Goal: Navigation & Orientation: Find specific page/section

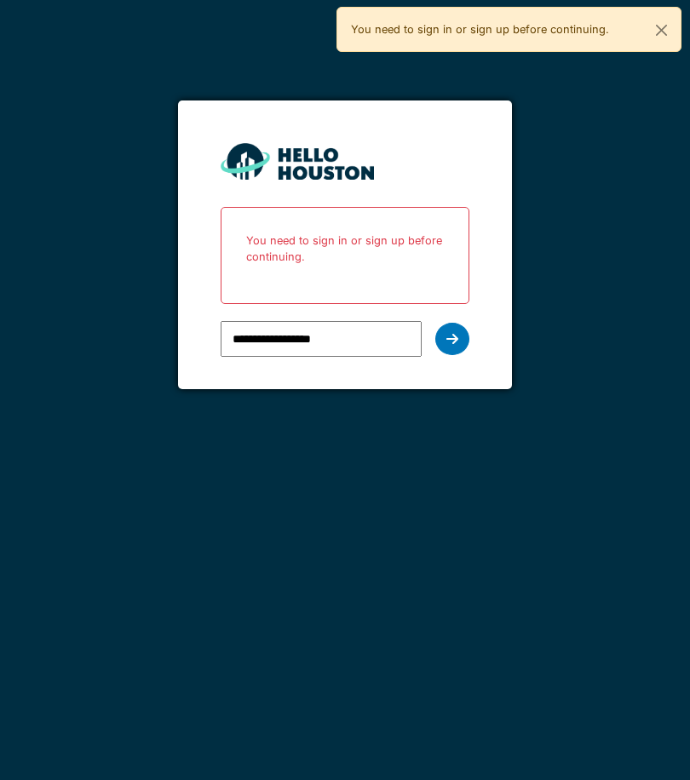
click at [455, 335] on icon at bounding box center [452, 339] width 12 height 14
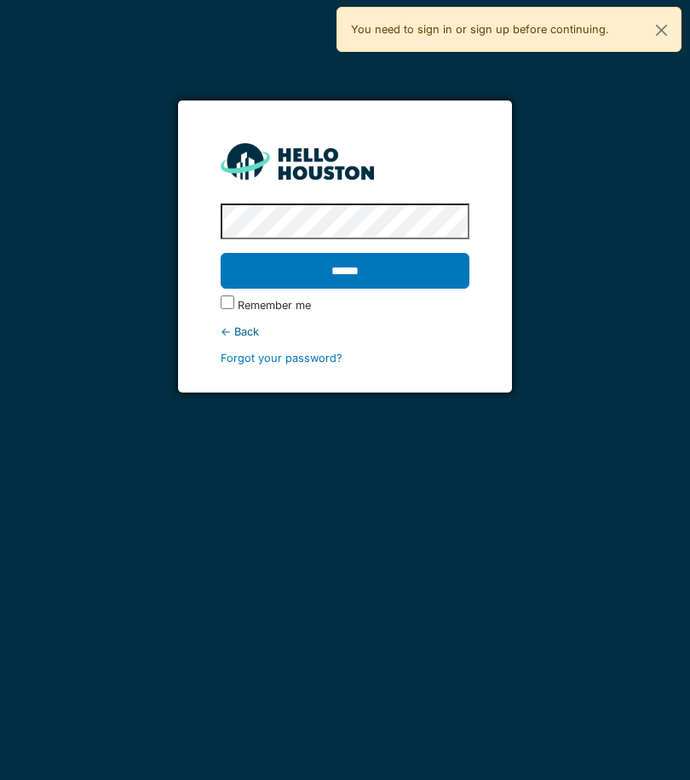
click at [413, 272] on input "******" at bounding box center [345, 271] width 249 height 36
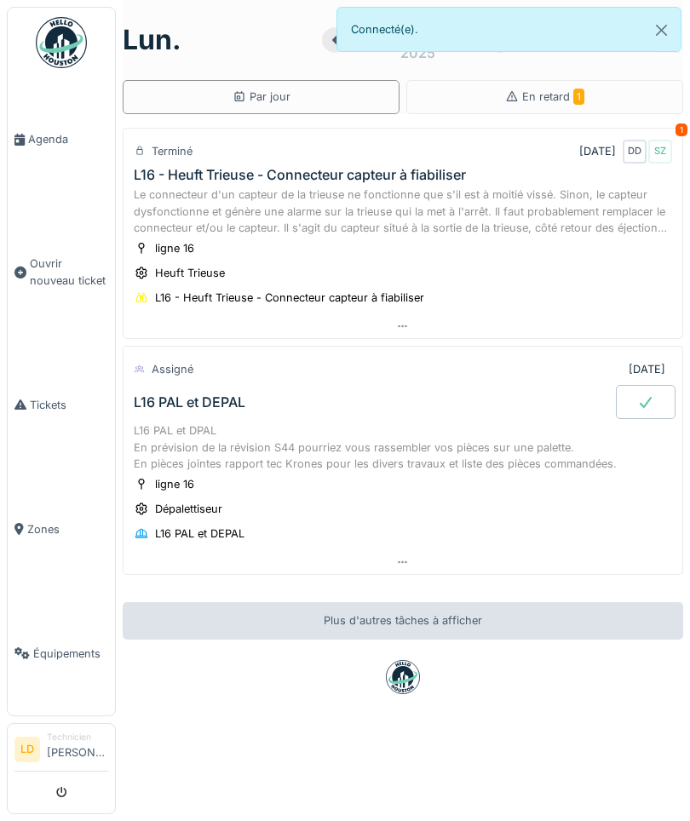
click at [45, 141] on span "Agenda" at bounding box center [68, 139] width 80 height 16
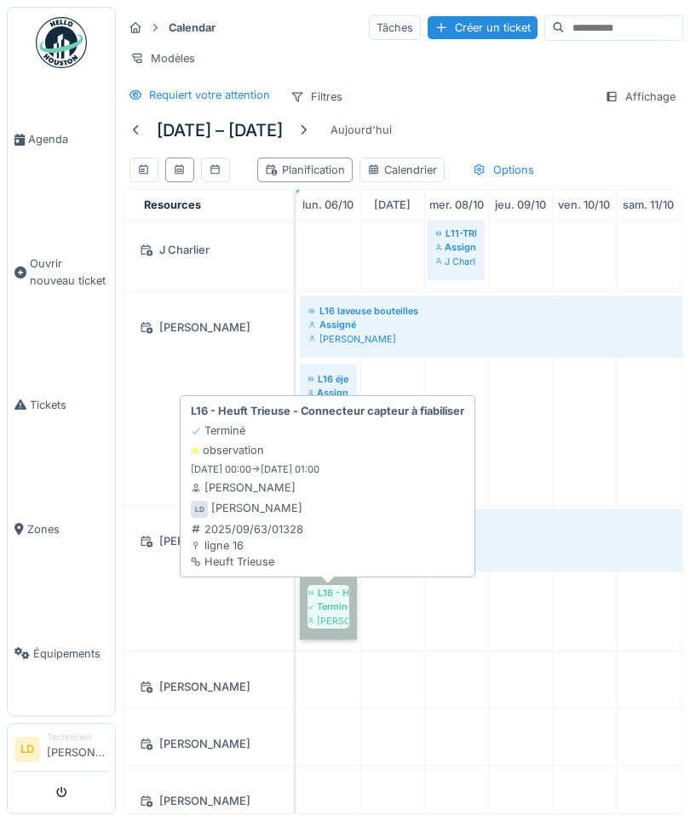
click at [330, 605] on link "L16 - Heuft Trieuse - Connecteur capteur à fiabiliser Terminé [PERSON_NAME]" at bounding box center [328, 608] width 57 height 62
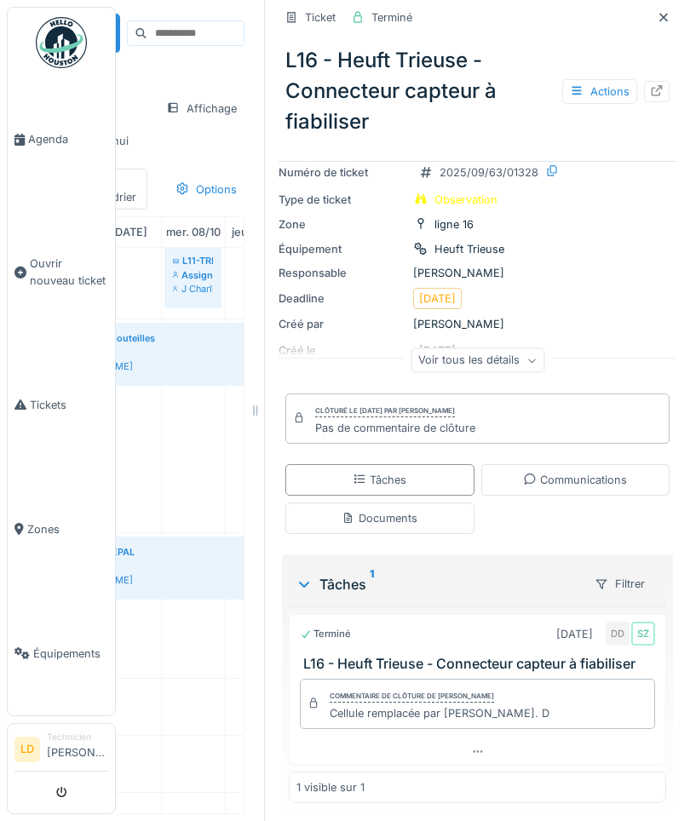
click at [598, 481] on div "Communications" at bounding box center [575, 480] width 104 height 16
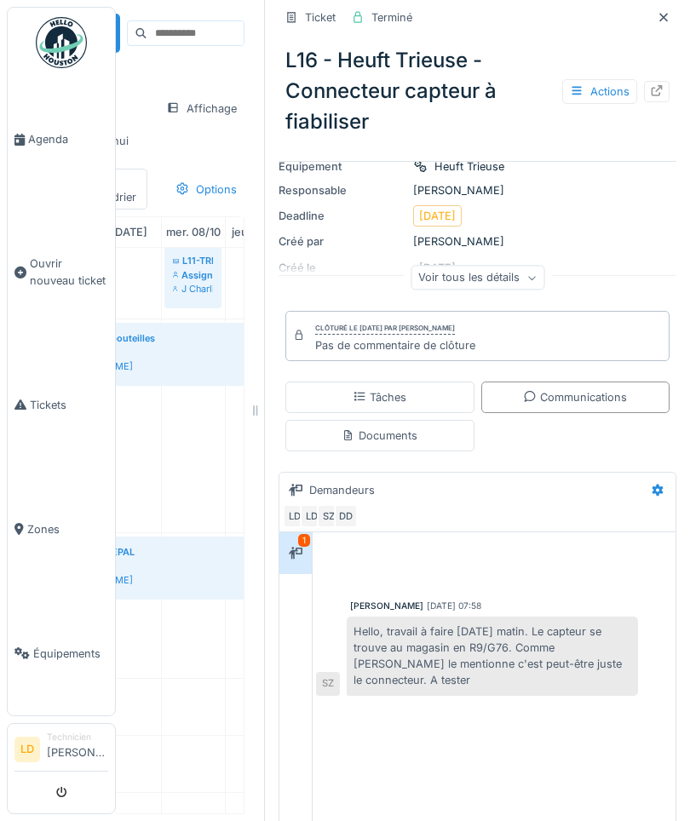
click at [422, 433] on div "Documents" at bounding box center [379, 436] width 189 height 32
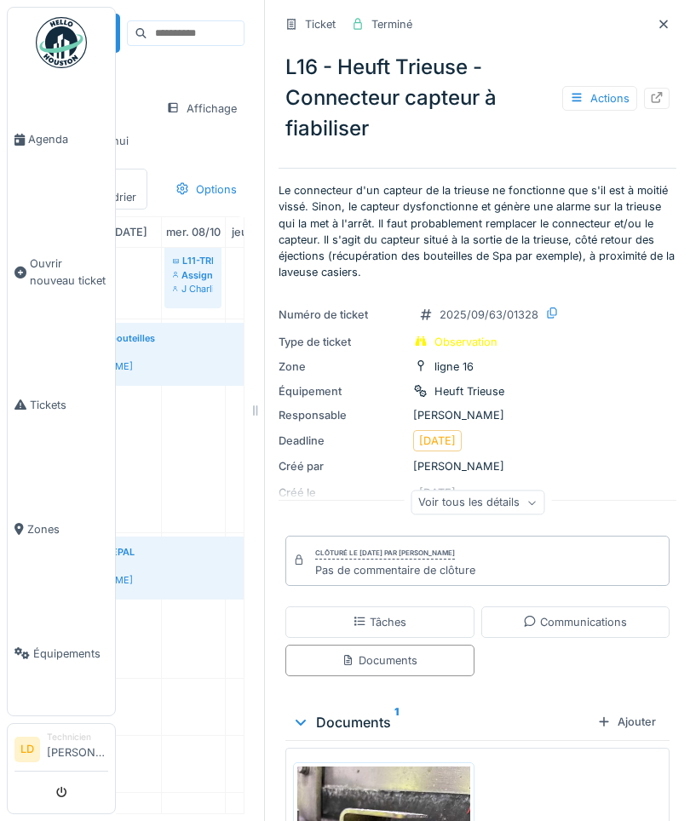
click at [420, 614] on div "Tâches" at bounding box center [379, 622] width 189 height 32
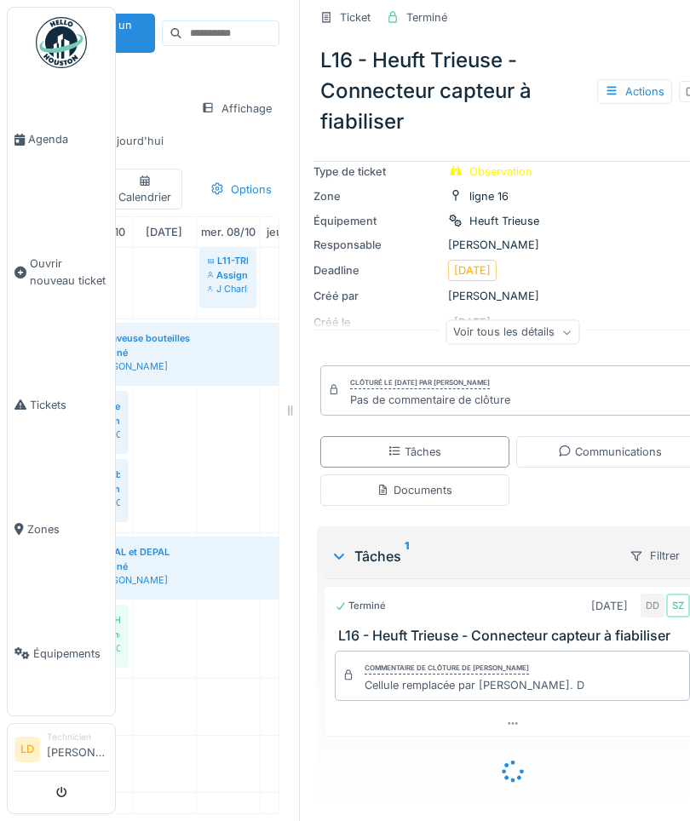
click at [182, 622] on td at bounding box center [164, 563] width 64 height 2366
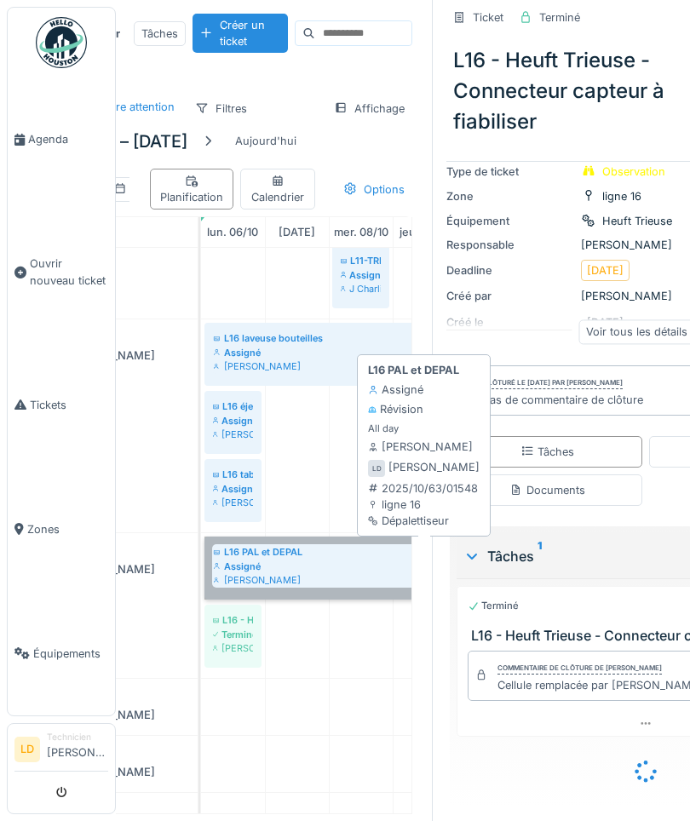
click at [251, 563] on link "L16 PAL et DEPAL Assigné [PERSON_NAME]" at bounding box center [424, 568] width 440 height 62
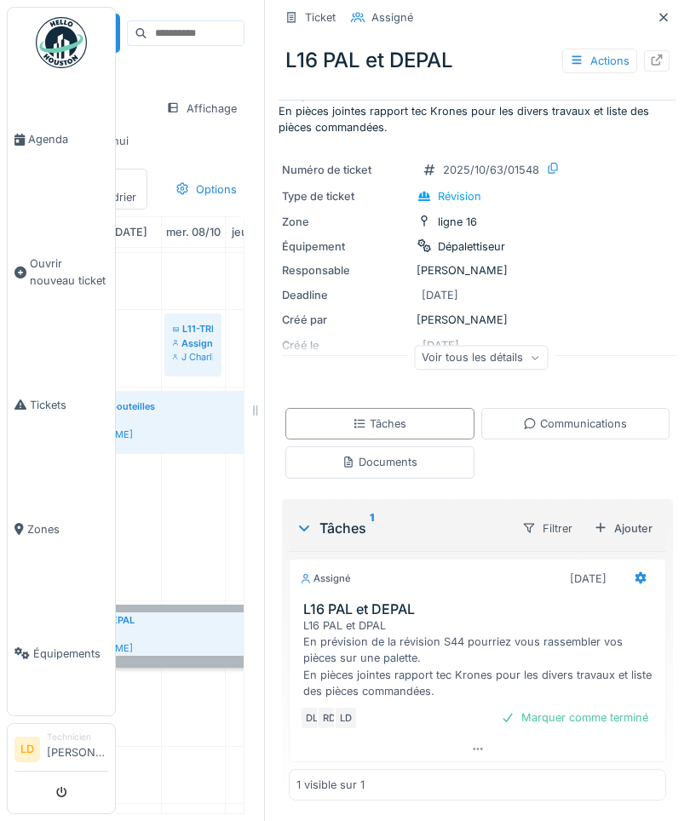
scroll to position [66, 0]
